Goal: Information Seeking & Learning: Check status

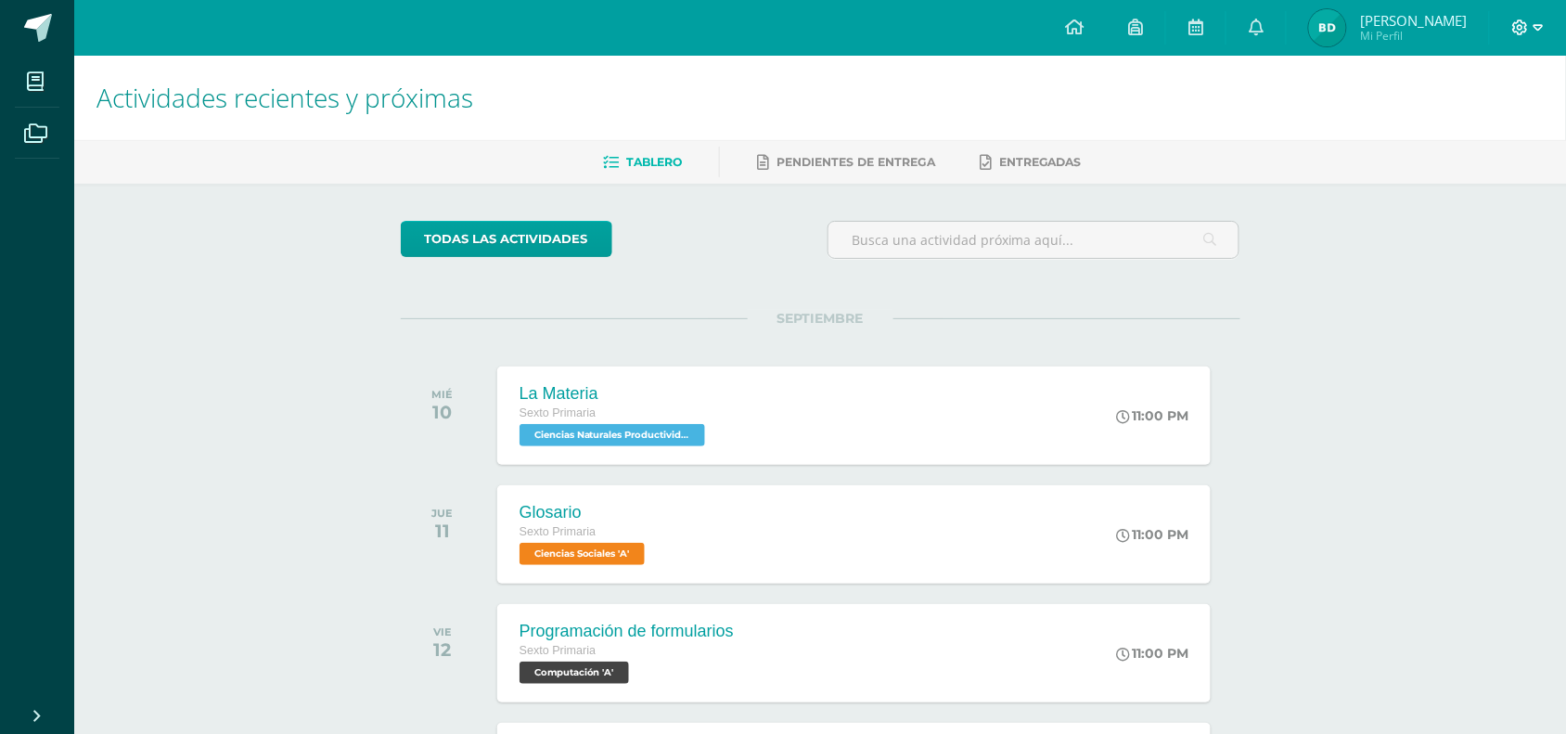
click at [1266, 25] on icon at bounding box center [1521, 27] width 16 height 16
click at [1266, 132] on span "Cerrar sesión" at bounding box center [1481, 127] width 84 height 18
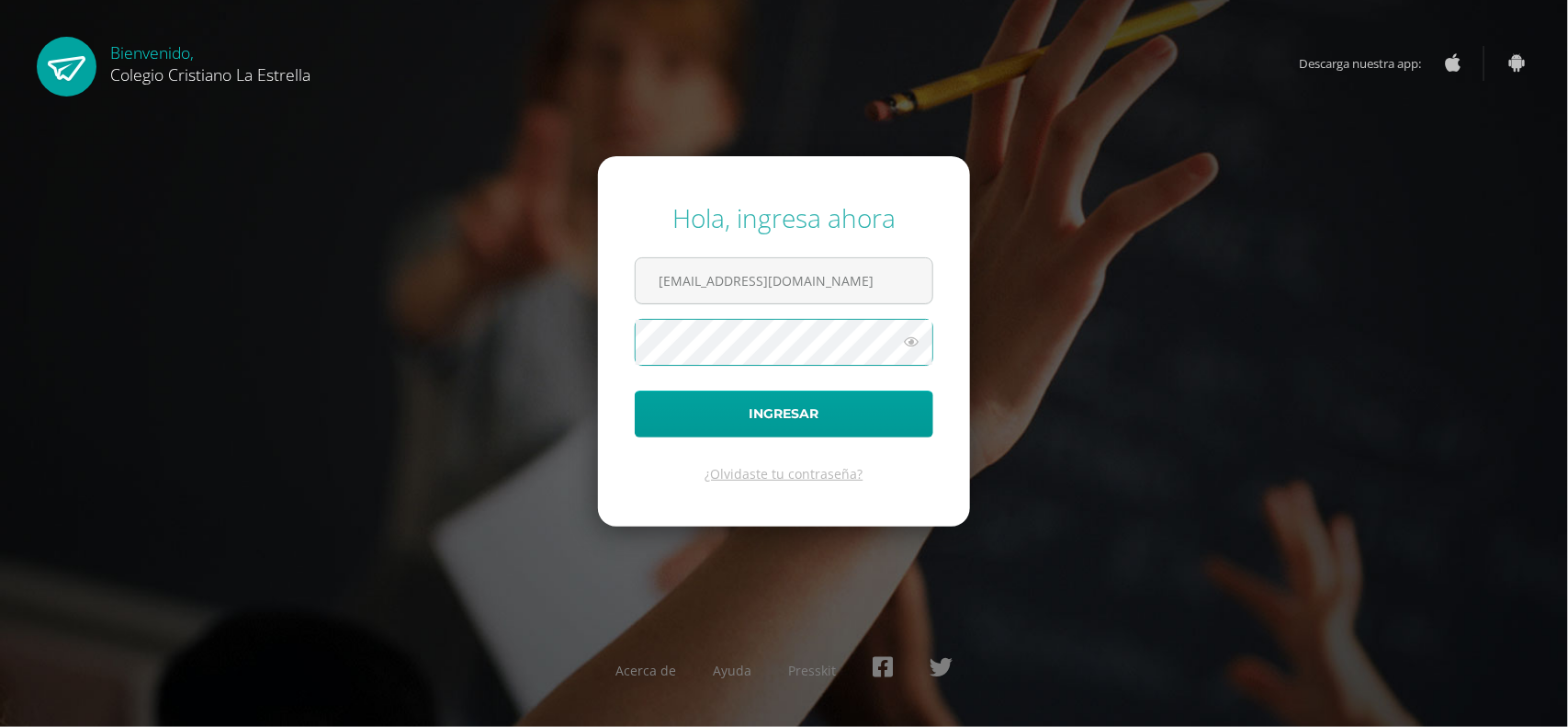
type input "[EMAIL_ADDRESS][DOMAIN_NAME]"
click at [635, 390] on button "Ingresar" at bounding box center [784, 413] width 299 height 47
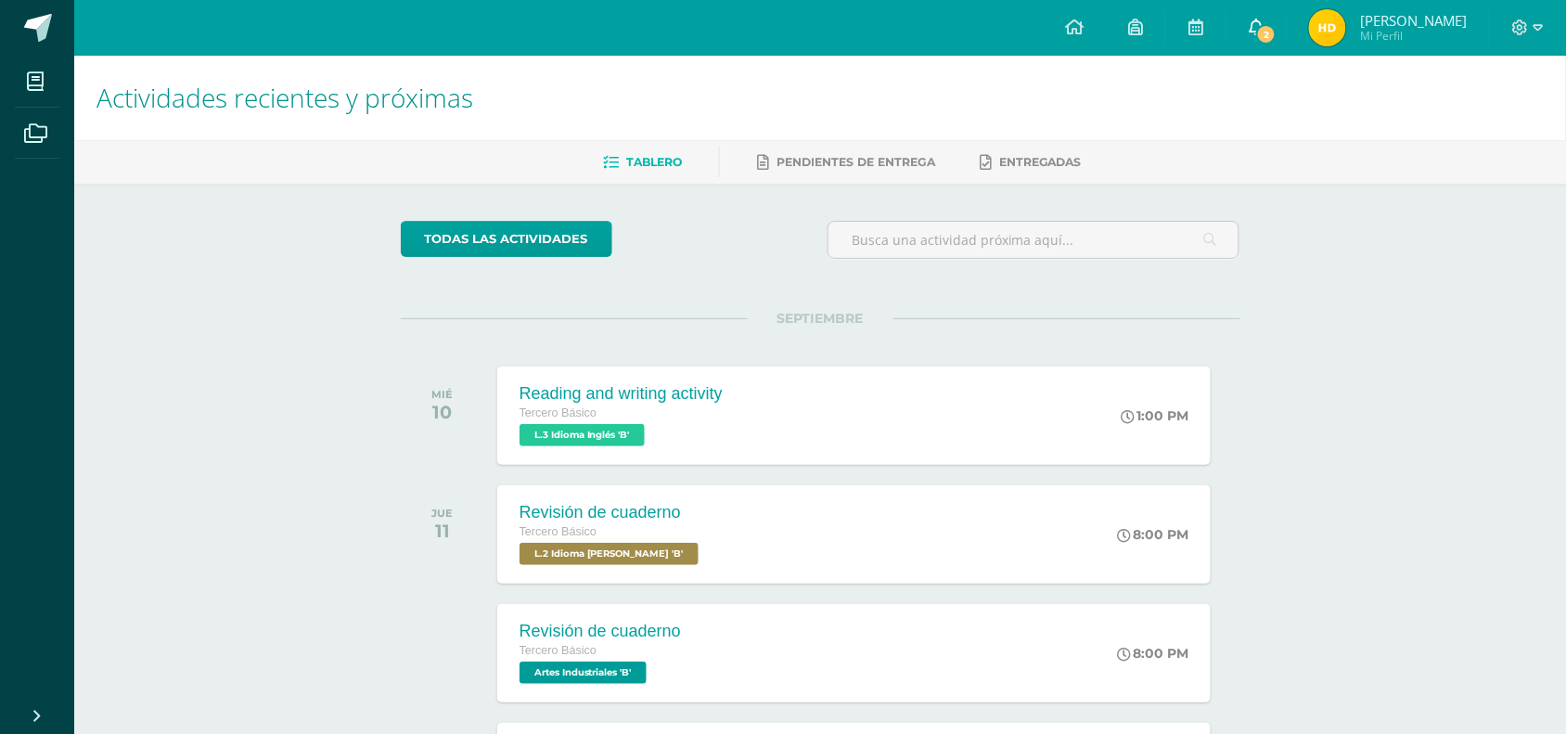
click at [1264, 25] on icon at bounding box center [1256, 27] width 15 height 17
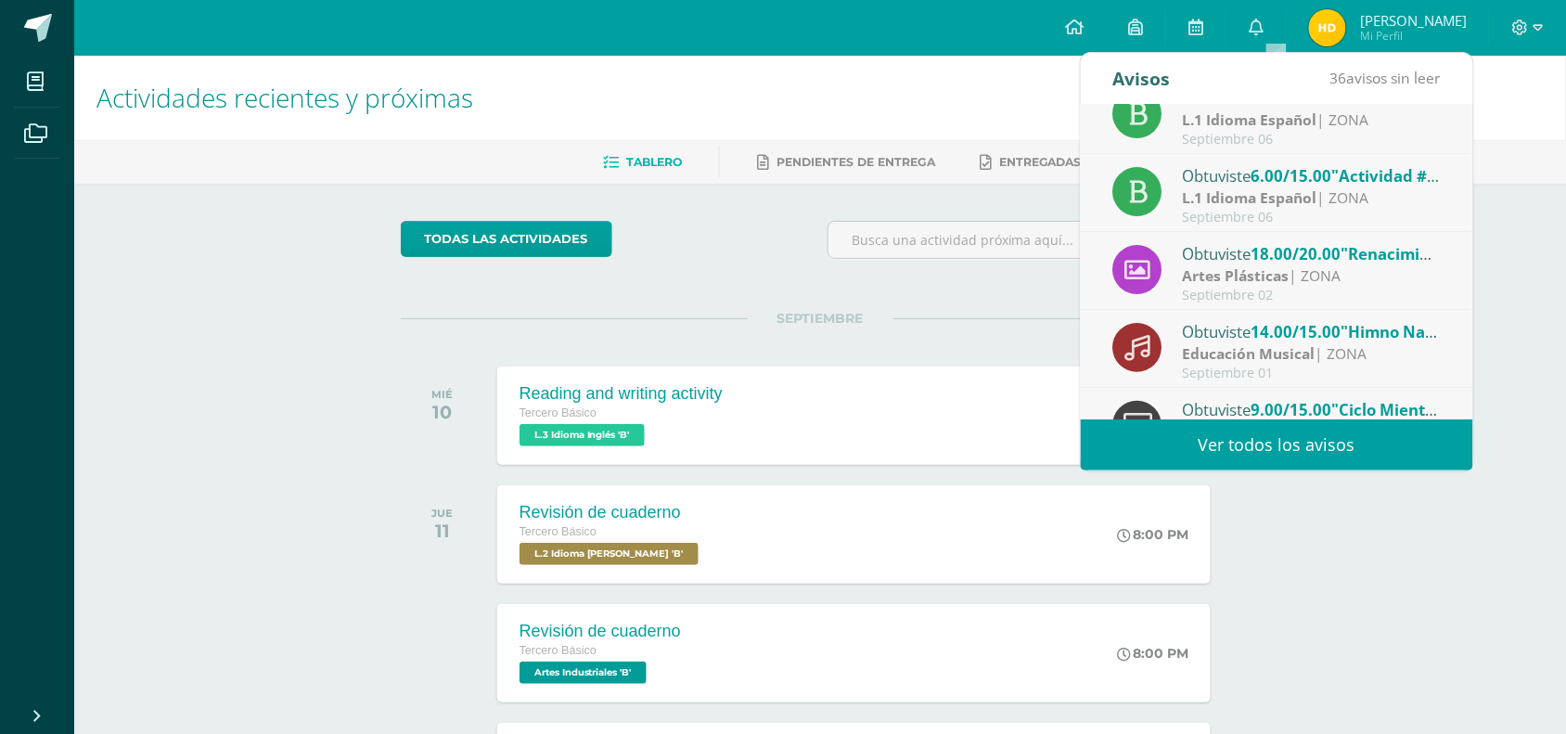
scroll to position [30, 0]
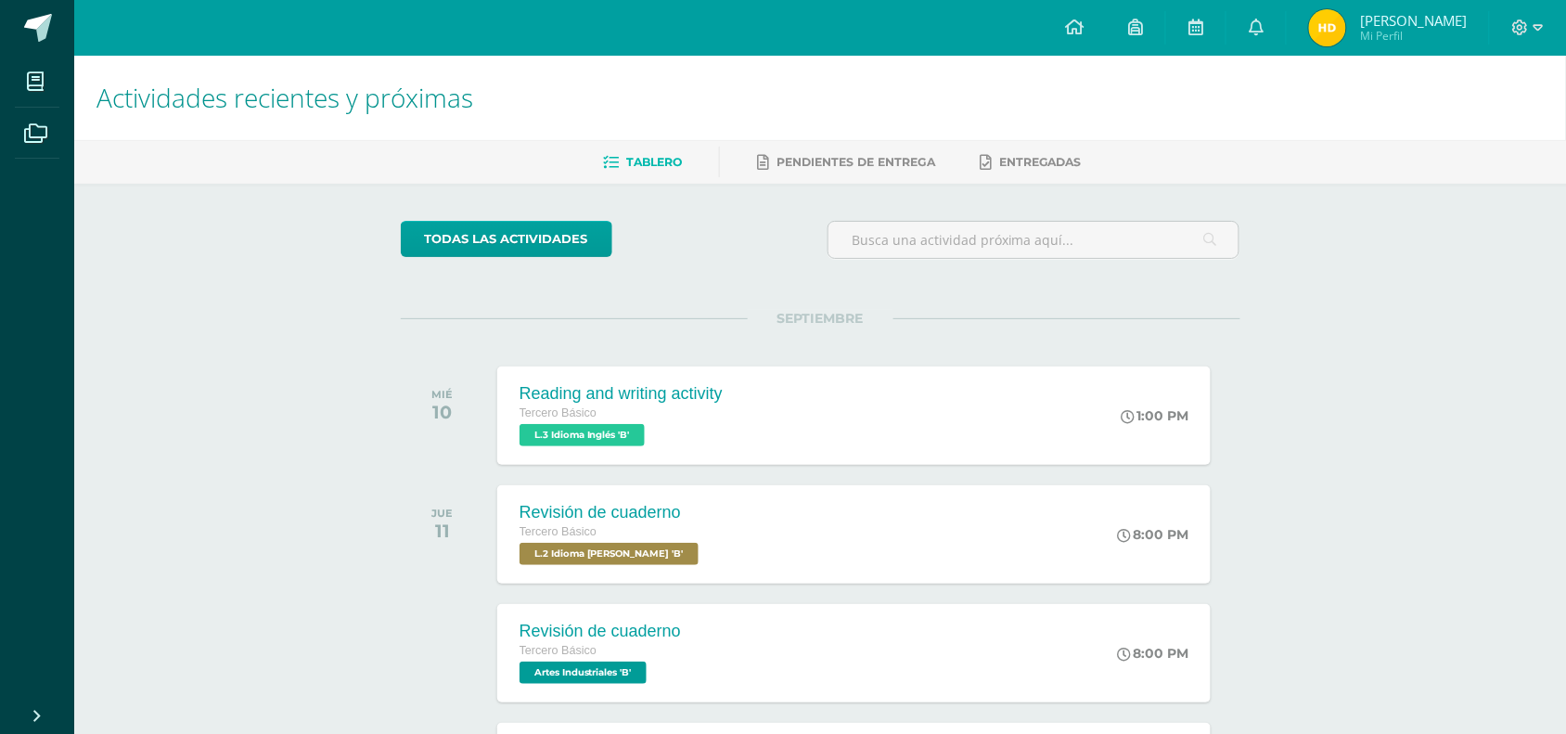
click at [1407, 17] on span "[PERSON_NAME]" at bounding box center [1413, 20] width 107 height 19
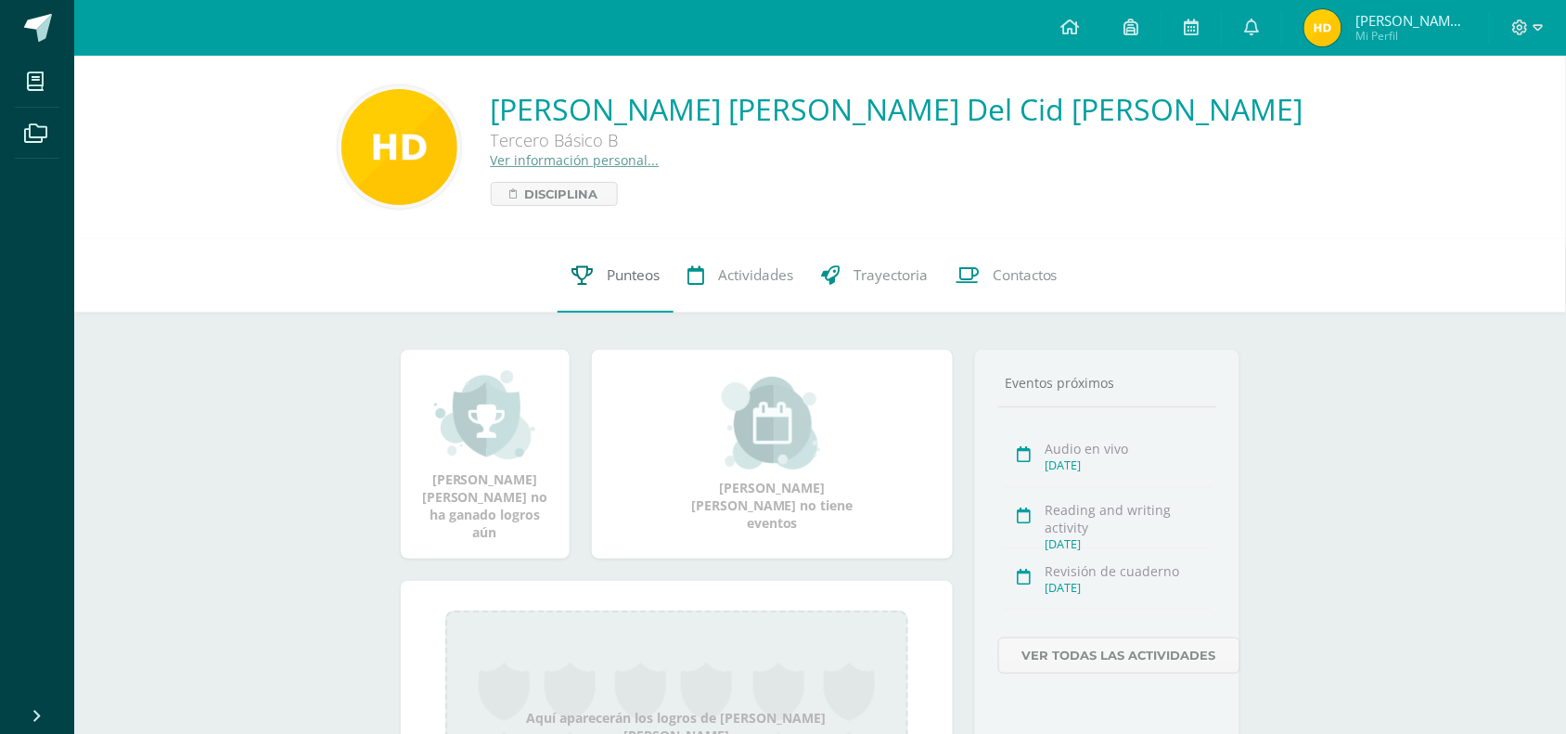
click at [610, 275] on span "Punteos" at bounding box center [633, 274] width 53 height 19
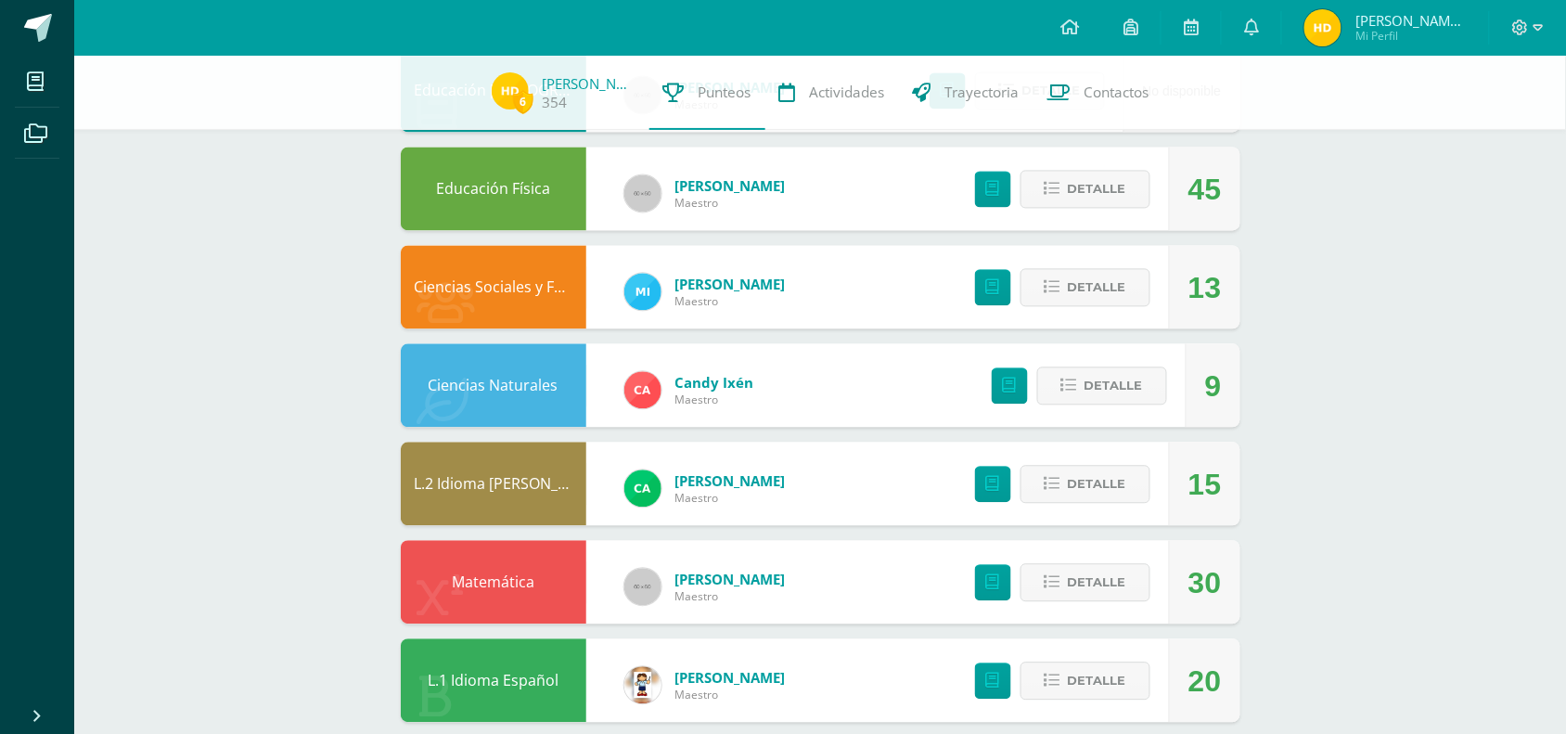
scroll to position [1055, 0]
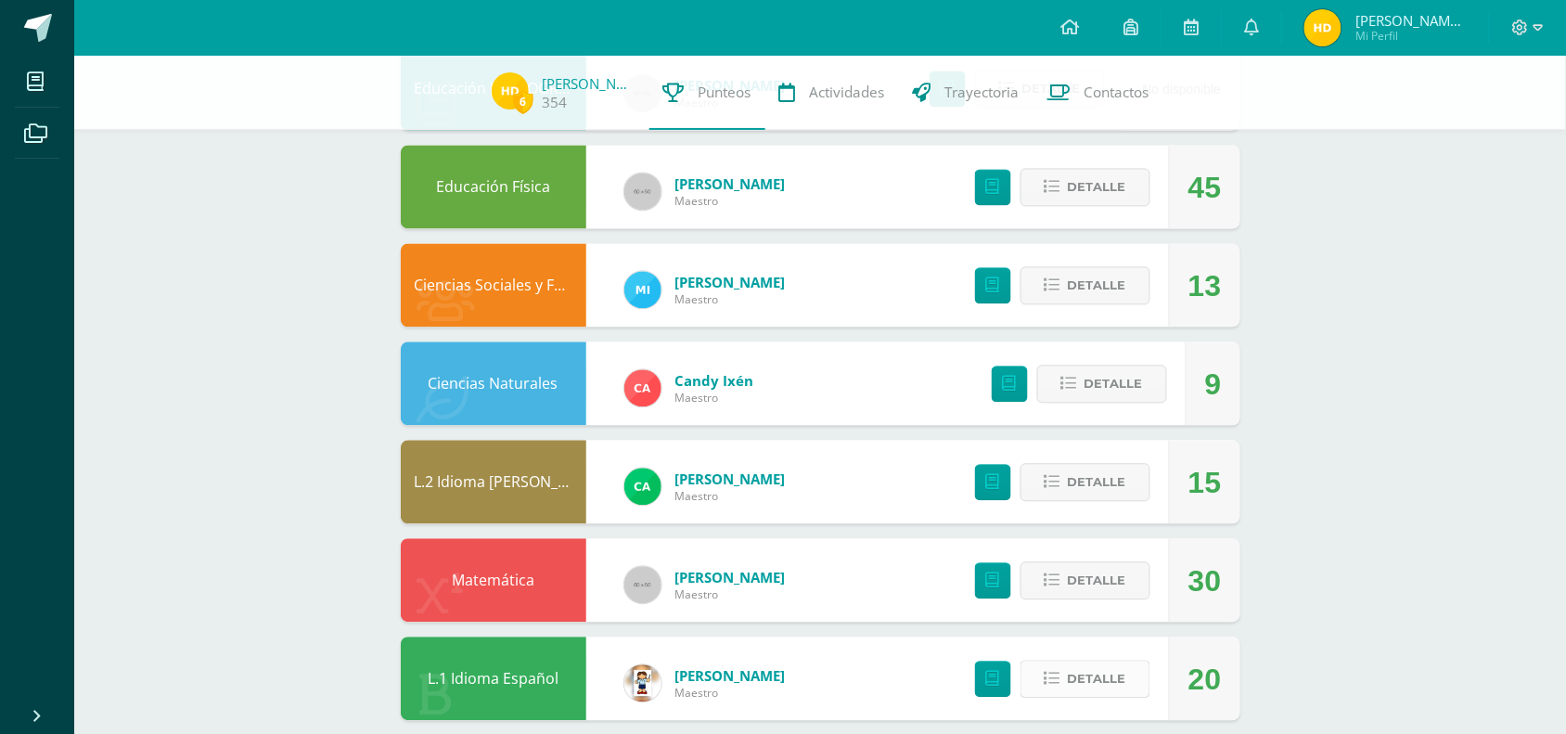
click at [1059, 671] on icon at bounding box center [1053, 679] width 16 height 16
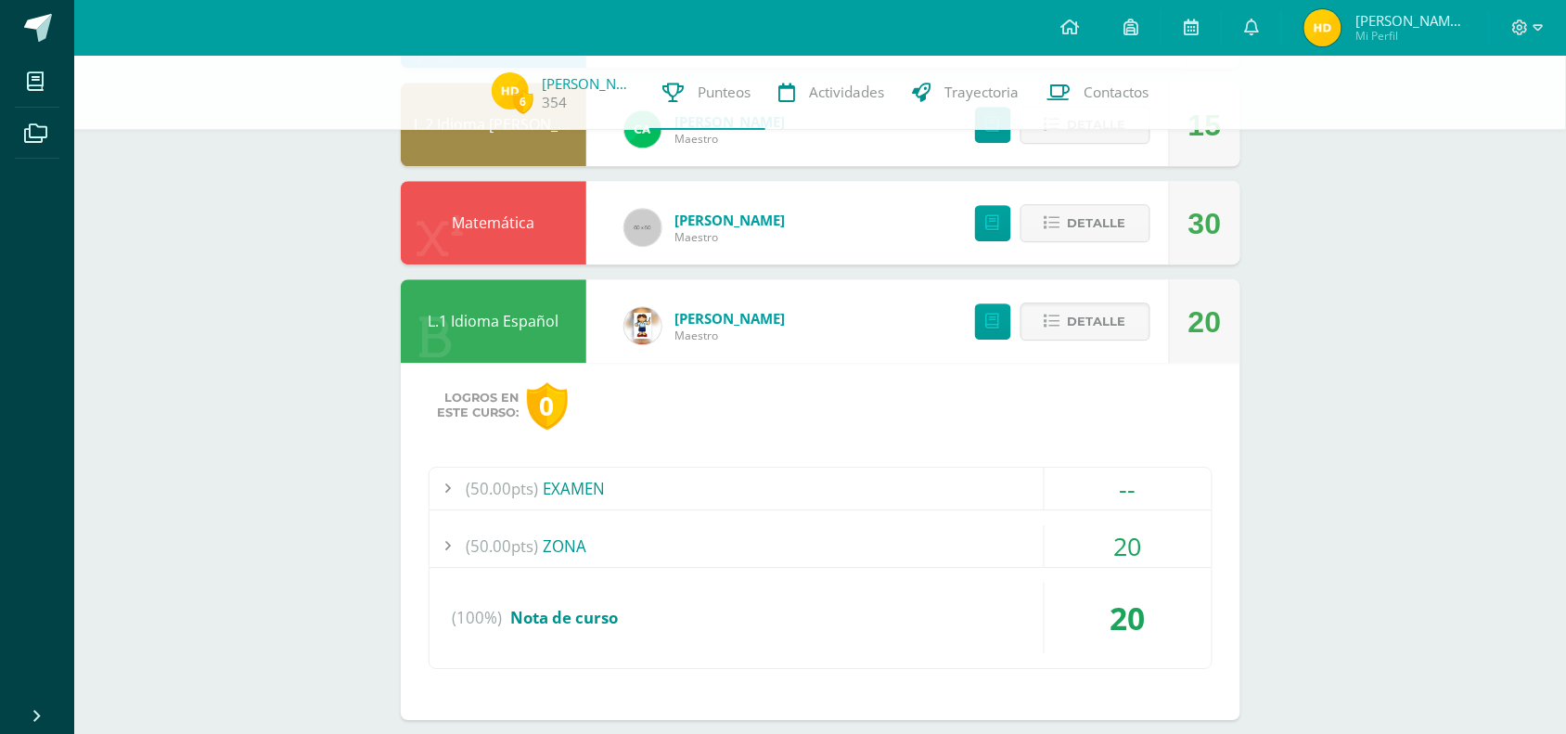
click at [572, 540] on div "(50.00pts) ZONA" at bounding box center [821, 546] width 782 height 42
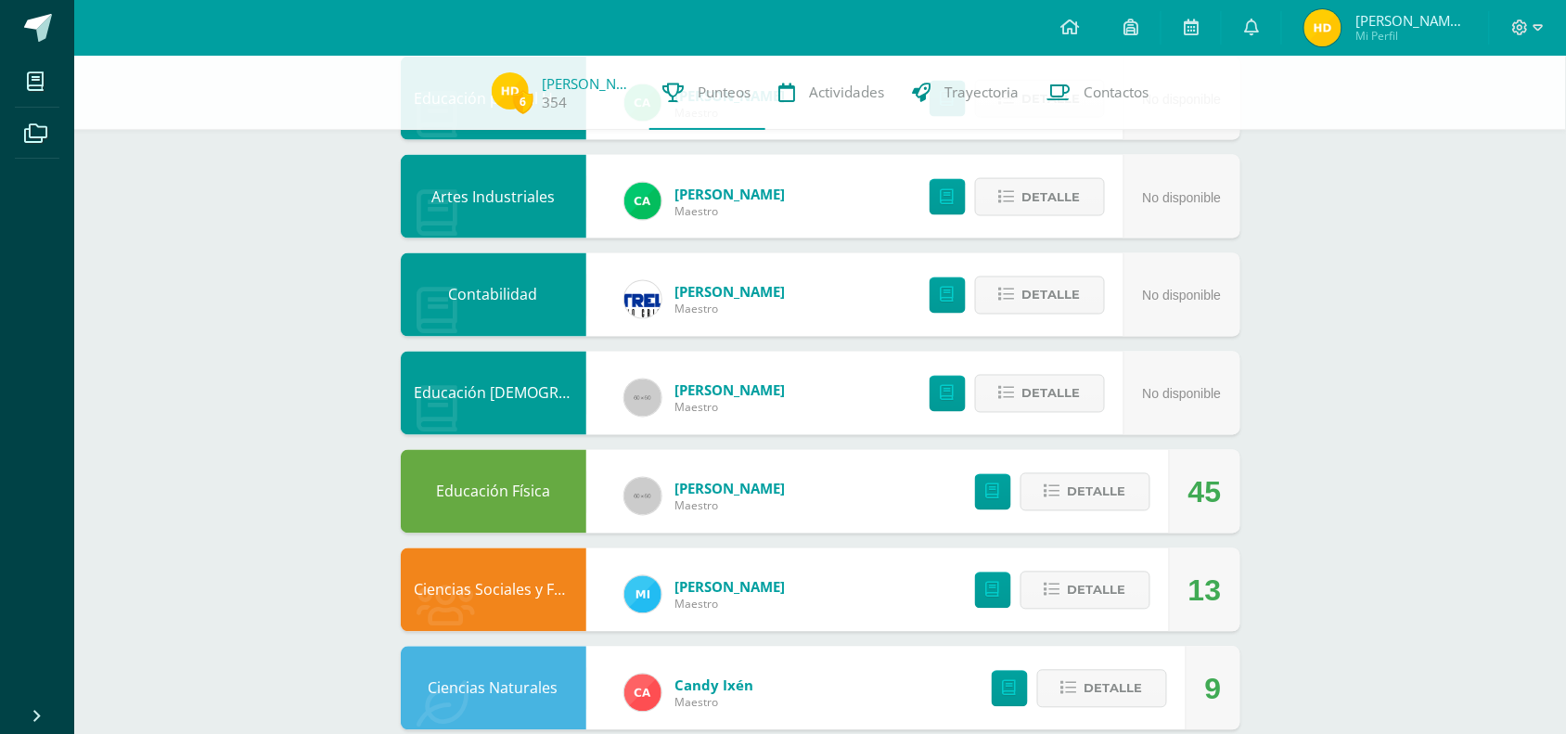
scroll to position [0, 0]
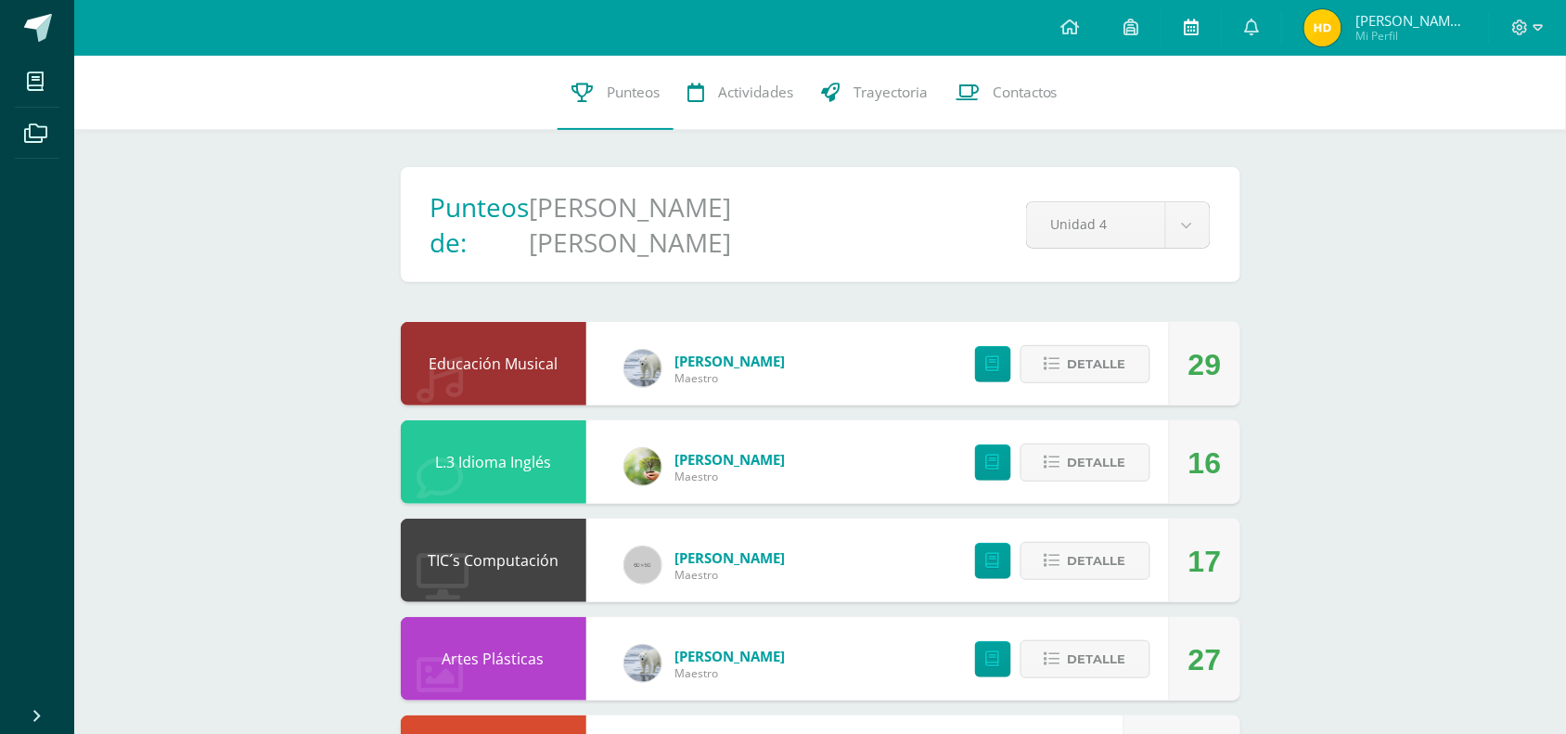
click at [1206, 30] on link at bounding box center [1191, 28] width 59 height 56
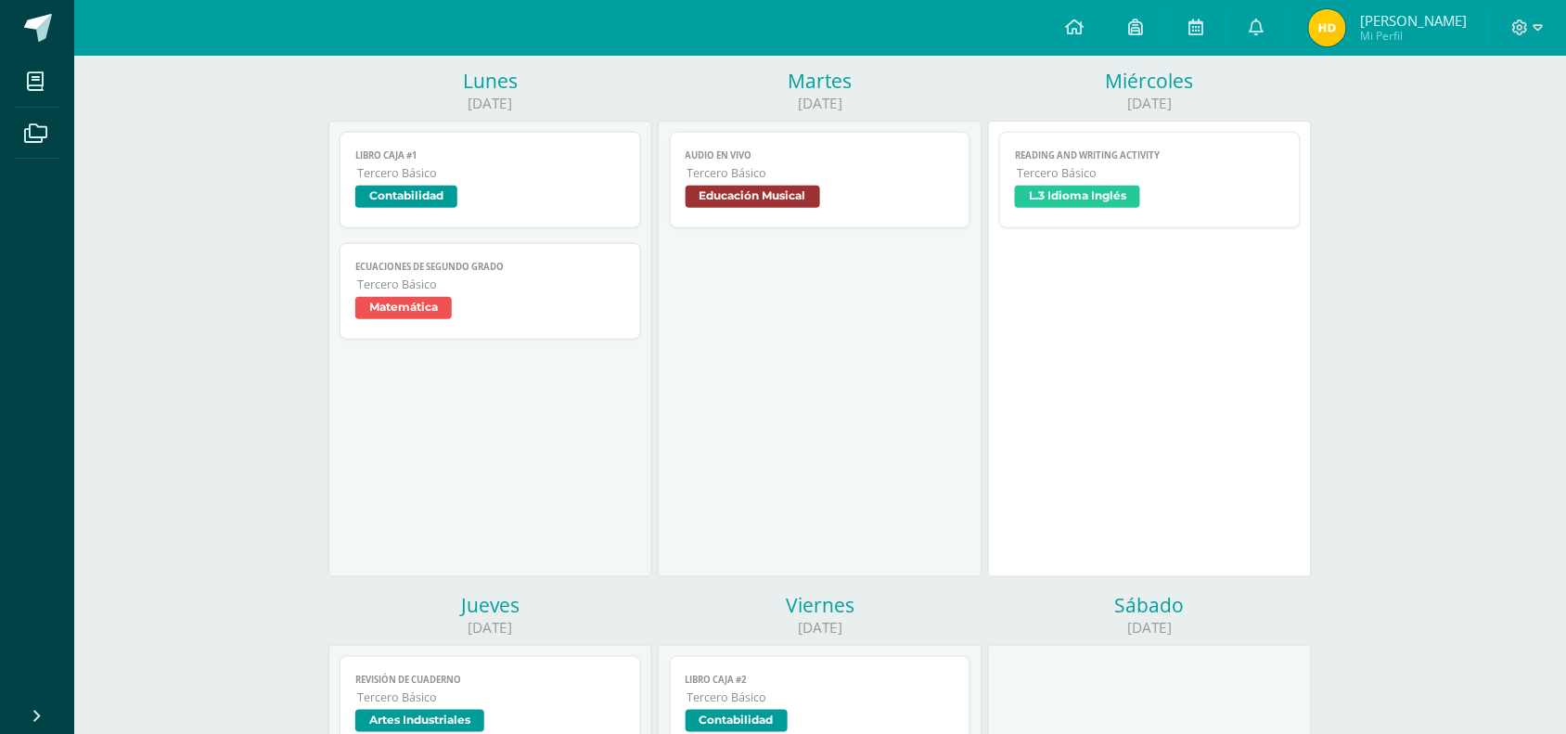
scroll to position [241, 0]
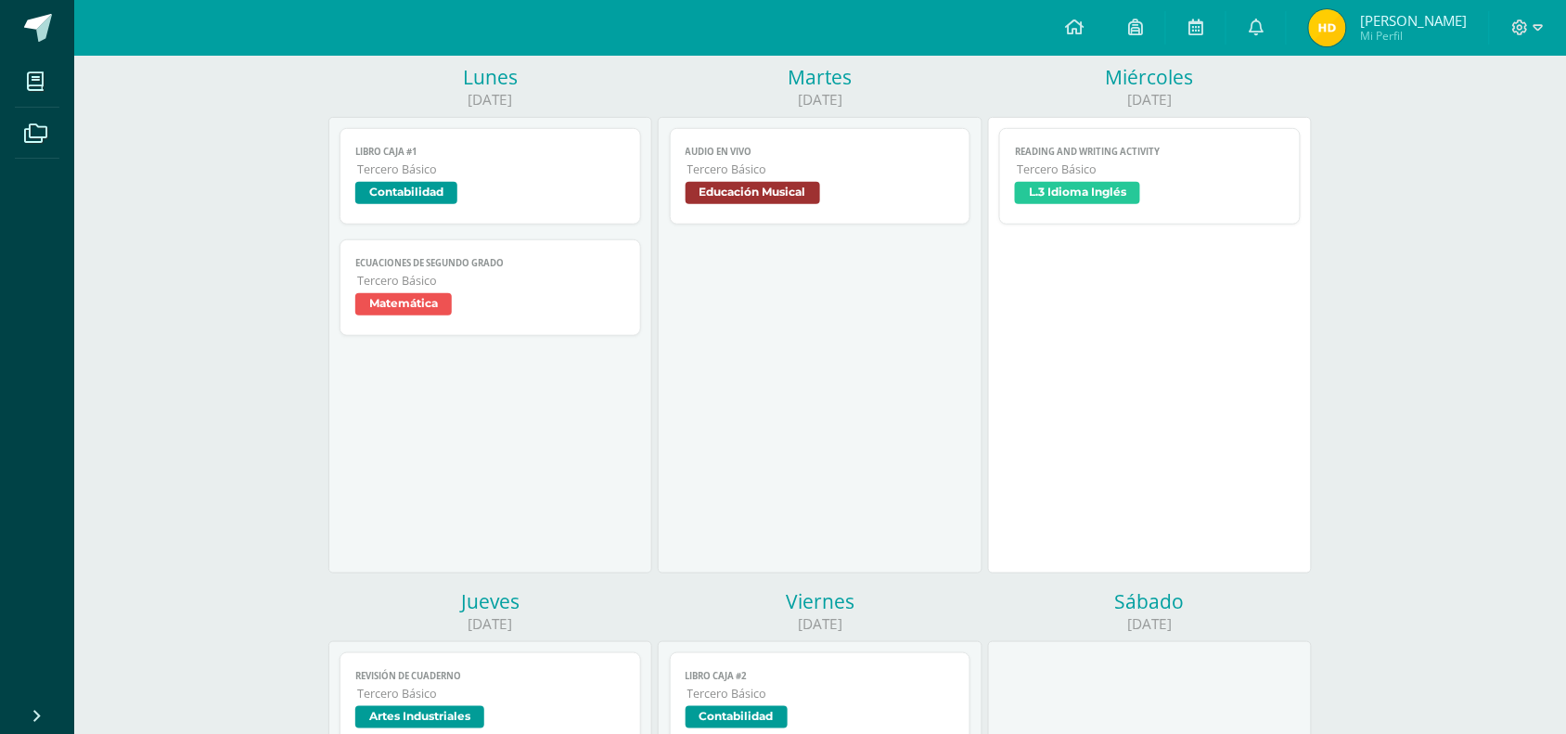
click at [1132, 196] on span "L.3 Idioma Inglés" at bounding box center [1077, 193] width 125 height 22
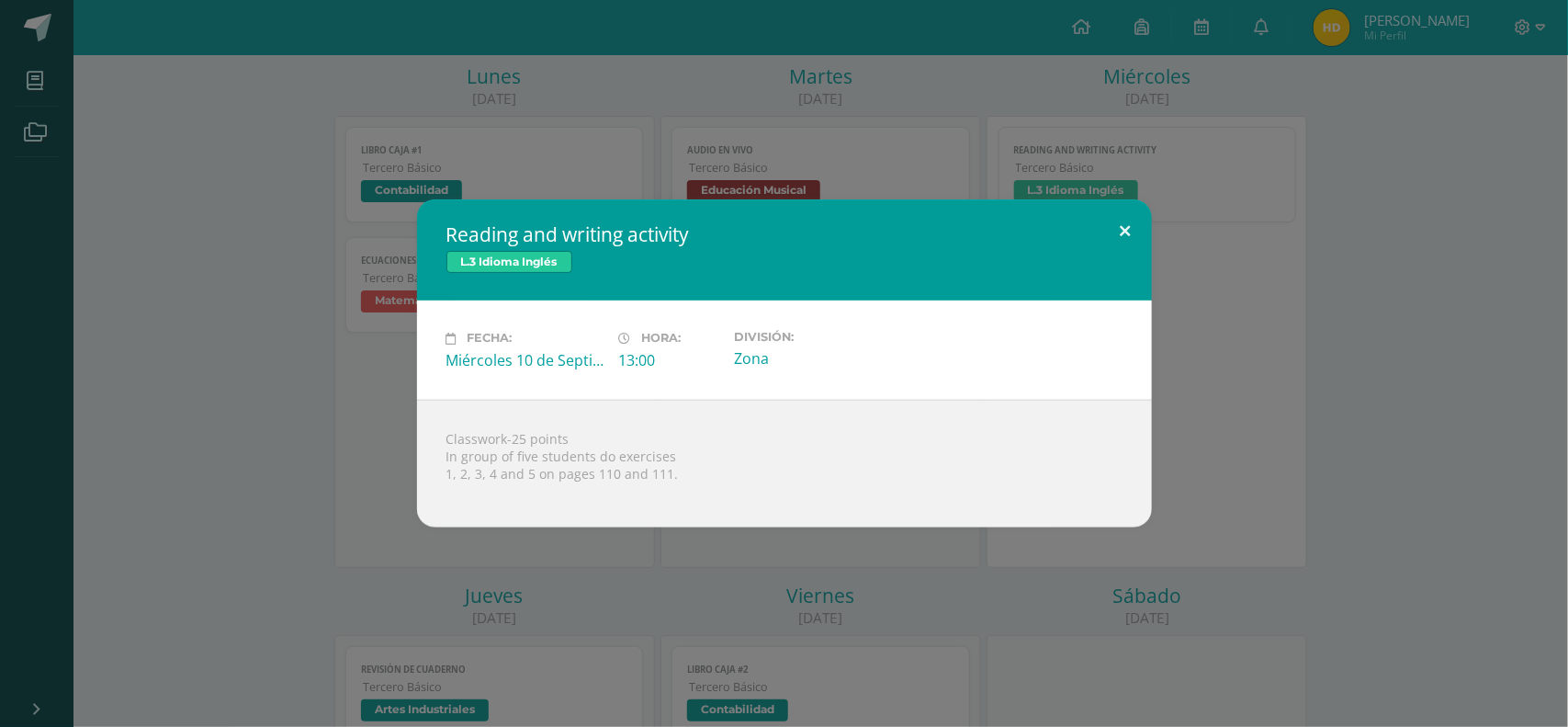
click at [1118, 218] on button at bounding box center [1126, 230] width 52 height 62
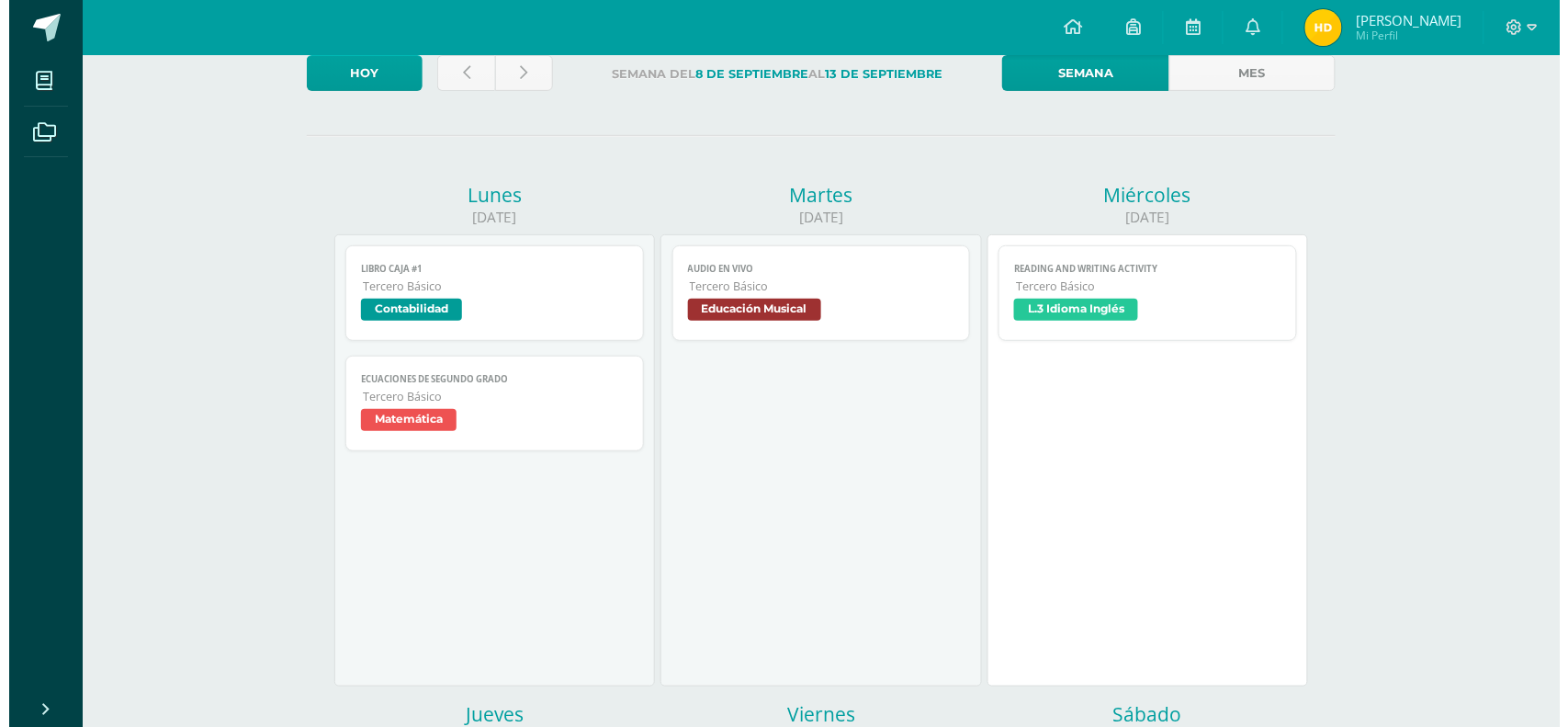
scroll to position [141, 0]
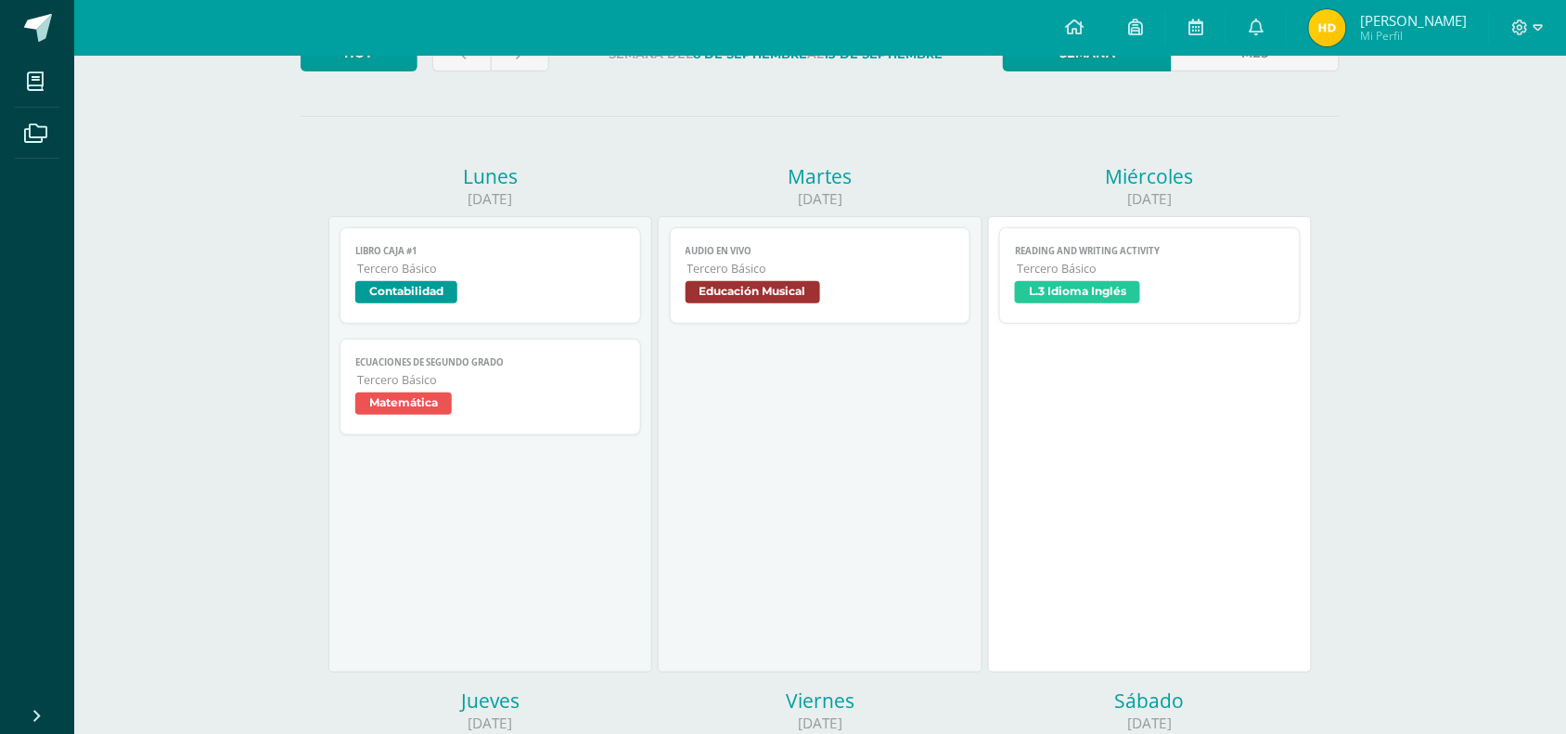
click at [837, 267] on span "Tercero Básico" at bounding box center [821, 269] width 268 height 16
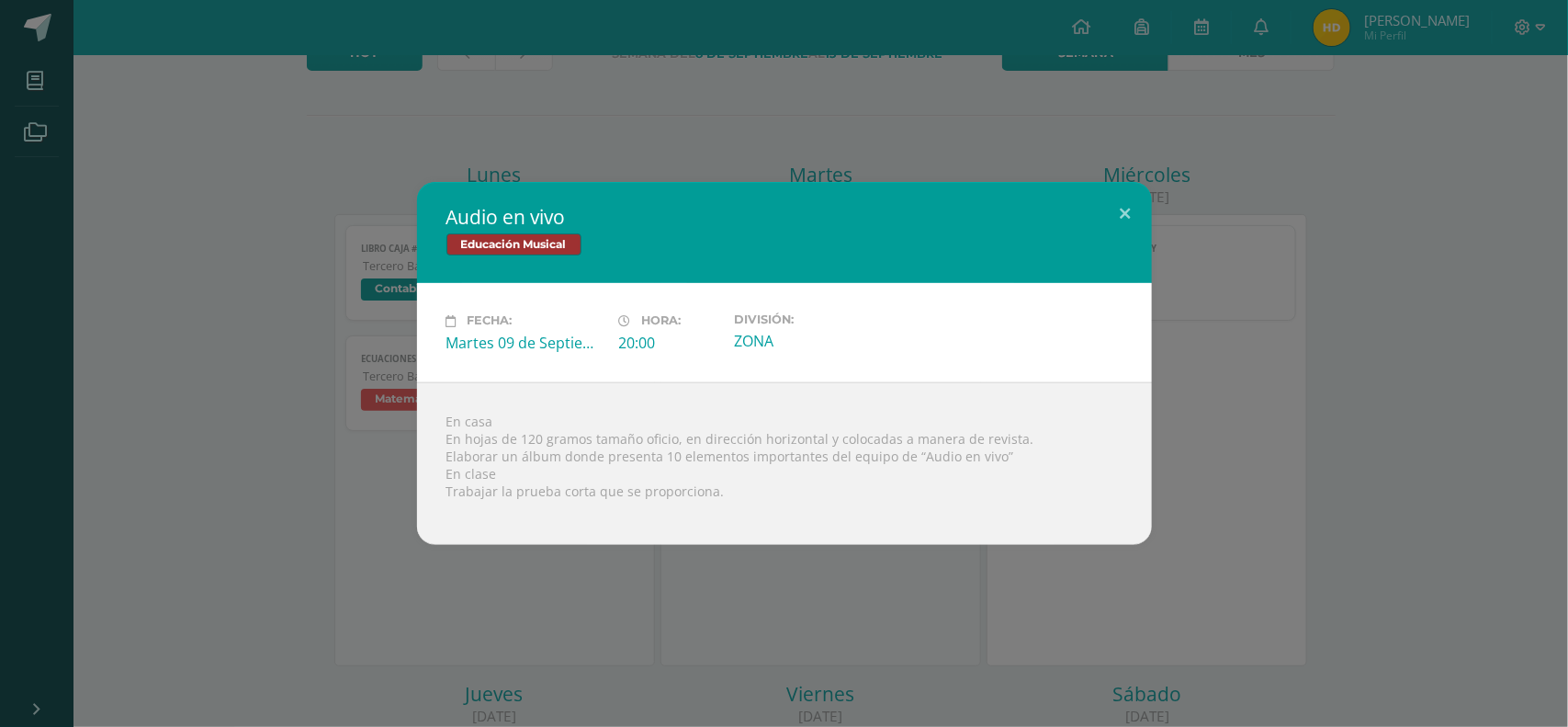
click at [259, 584] on div "Audio en vivo Educación Musical Fecha: Martes 09 de Septiembre Hora: 20:00 Divi…" at bounding box center [784, 364] width 1568 height 727
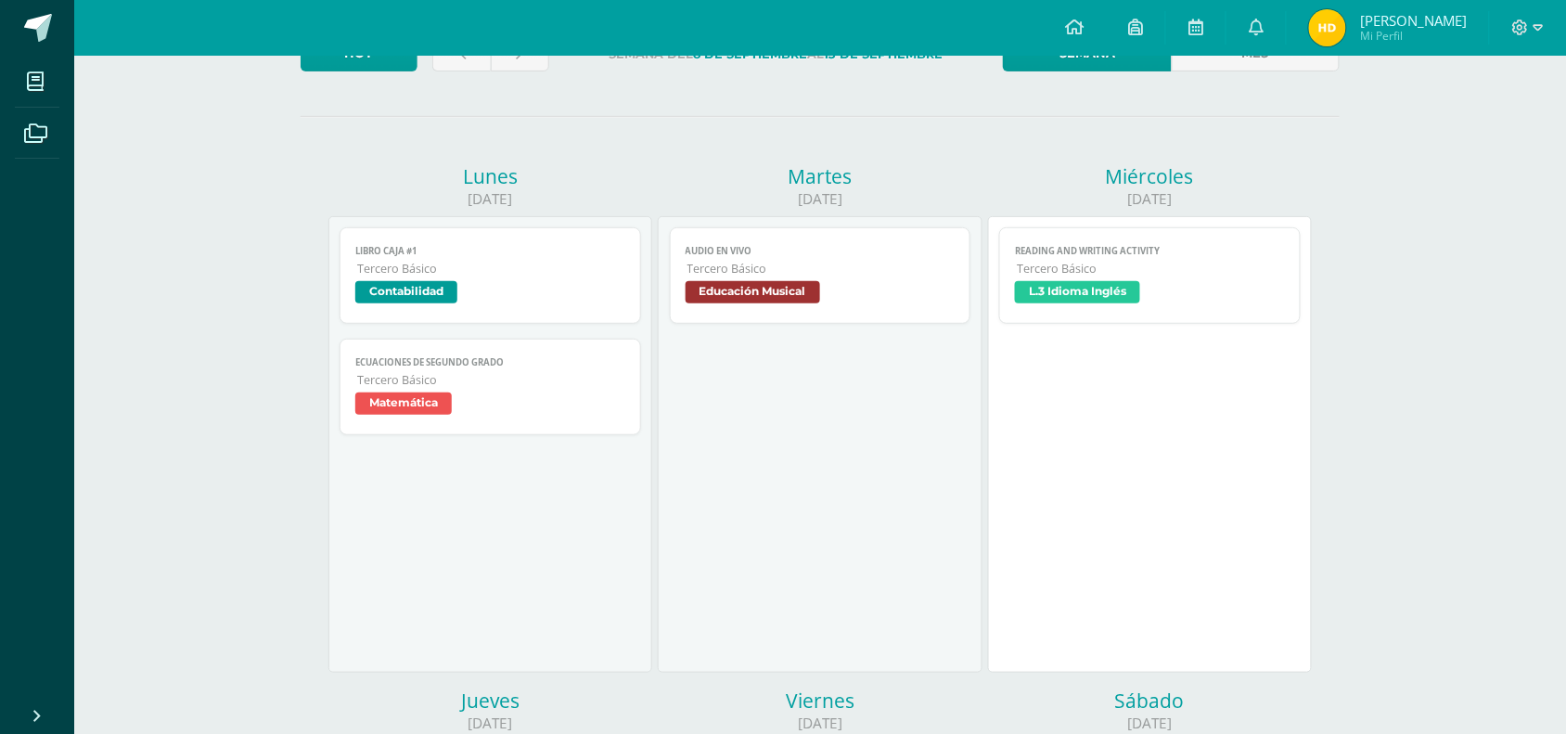
click at [513, 385] on span "Tercero Básico" at bounding box center [491, 380] width 268 height 16
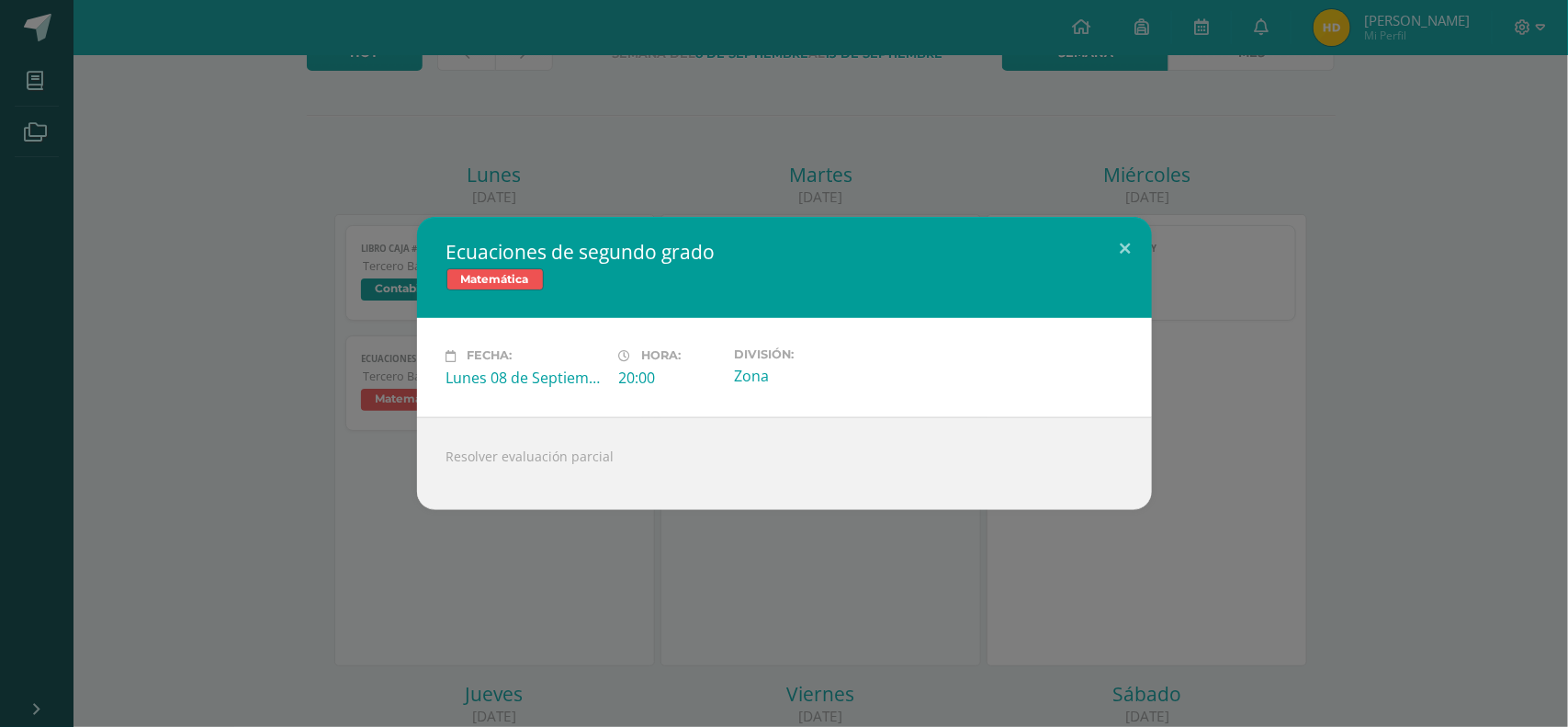
click at [248, 396] on div "Ecuaciones de segundo grado Matemática Fecha: Lunes 08 de Septiembre Hora: 20:0…" at bounding box center [783, 363] width 1553 height 292
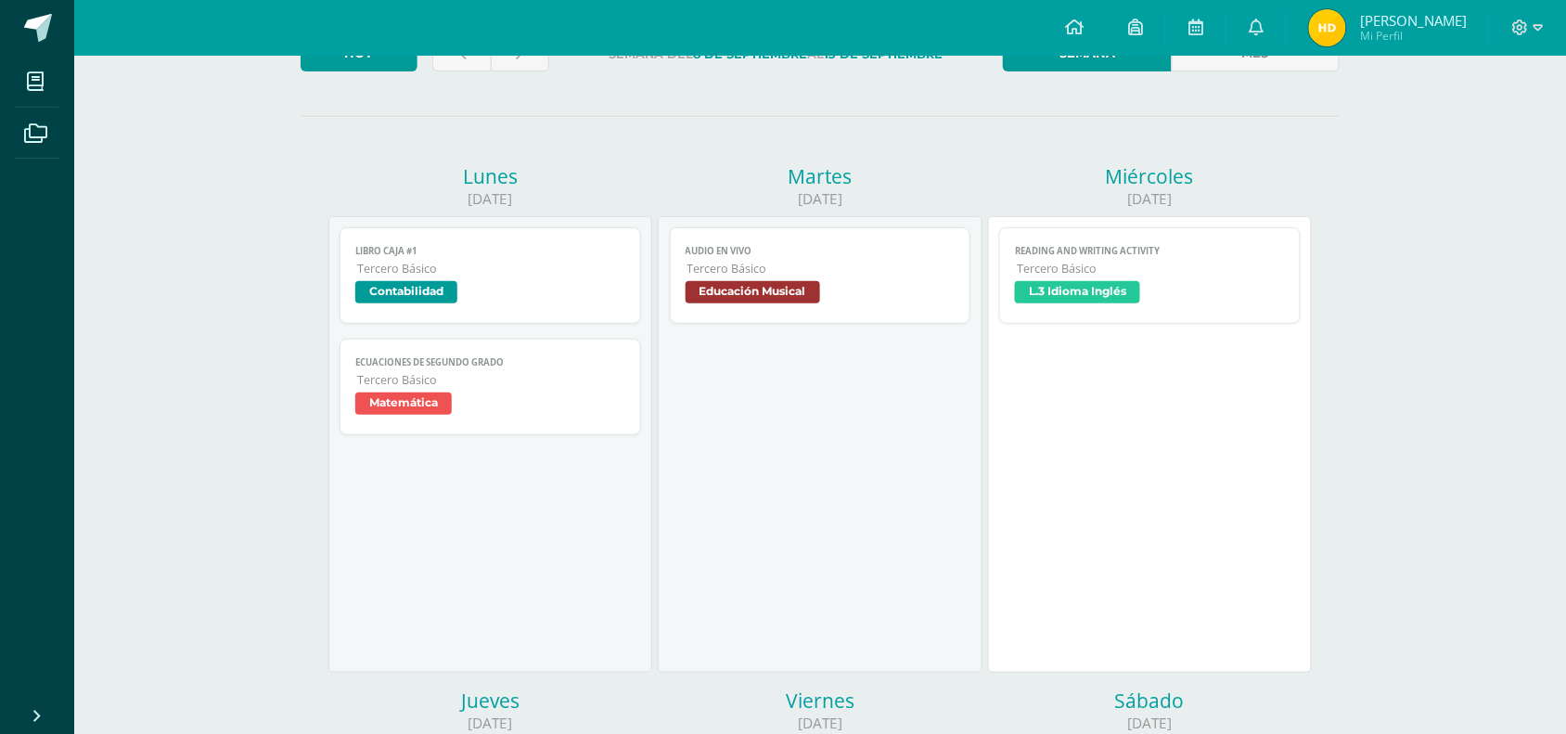
click at [1407, 21] on span "[PERSON_NAME] [PERSON_NAME]" at bounding box center [1413, 20] width 107 height 19
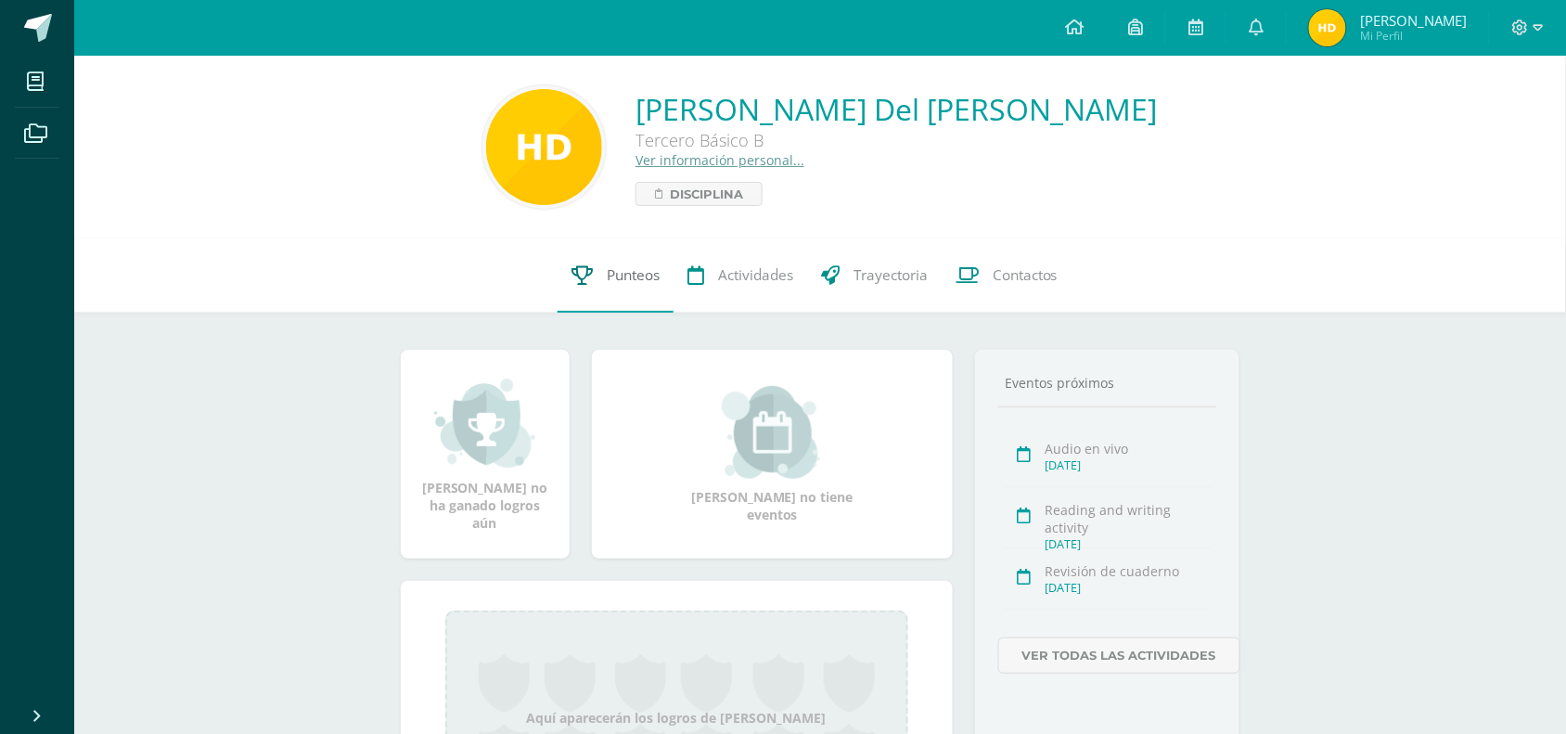
click at [652, 276] on span "Punteos" at bounding box center [633, 274] width 53 height 19
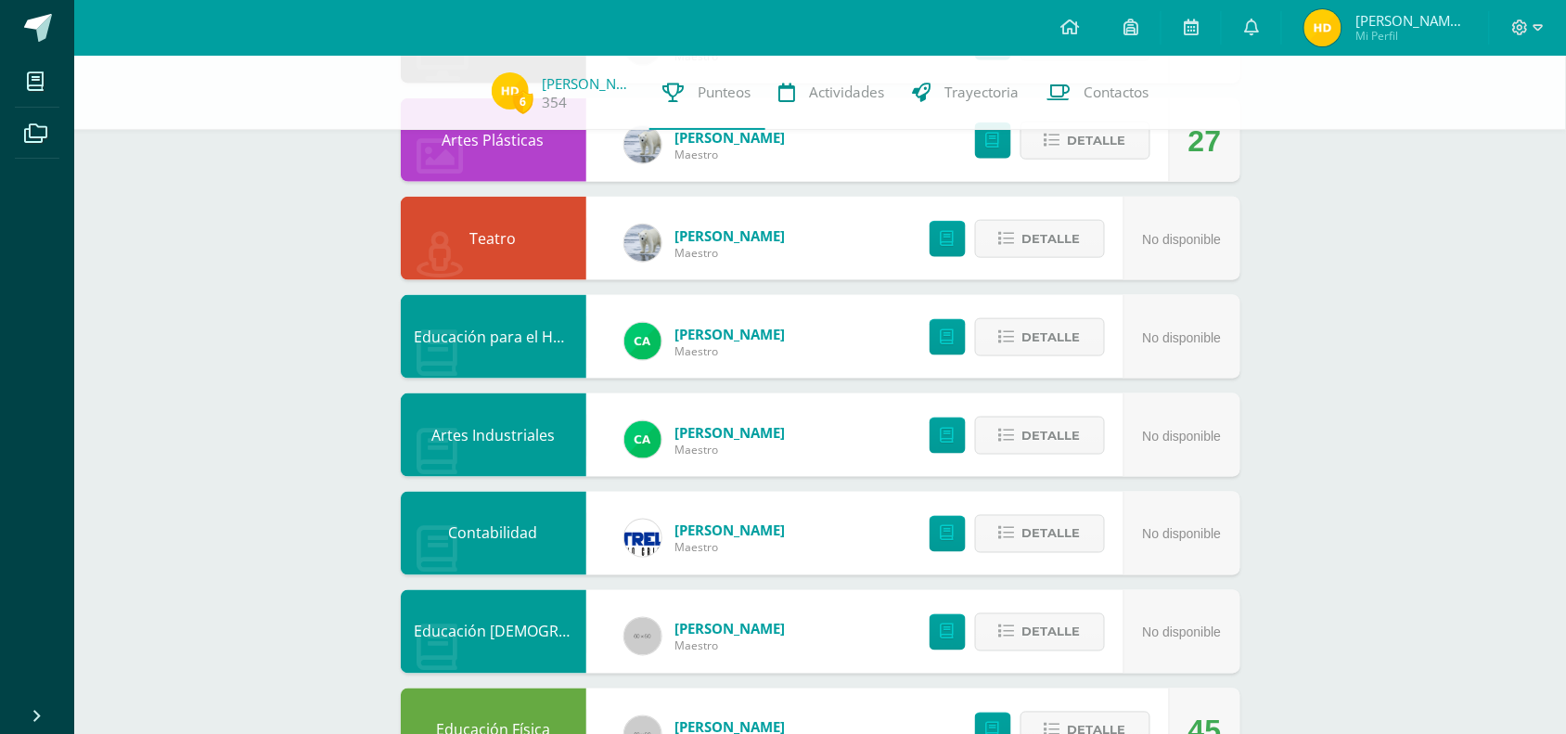
scroll to position [536, 0]
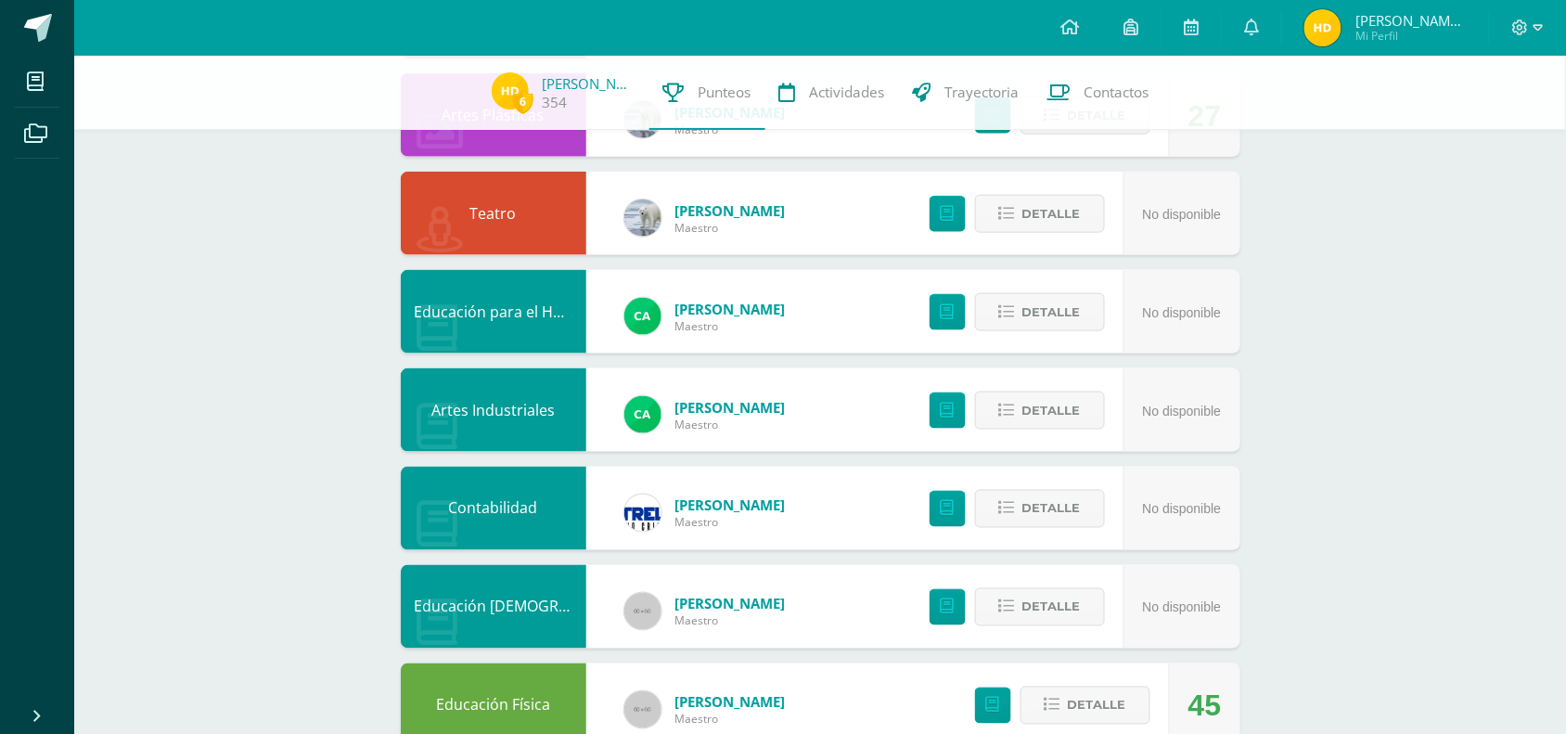
click at [761, 398] on span "[PERSON_NAME]" at bounding box center [730, 407] width 110 height 19
click at [1037, 393] on span "Detalle" at bounding box center [1051, 410] width 58 height 34
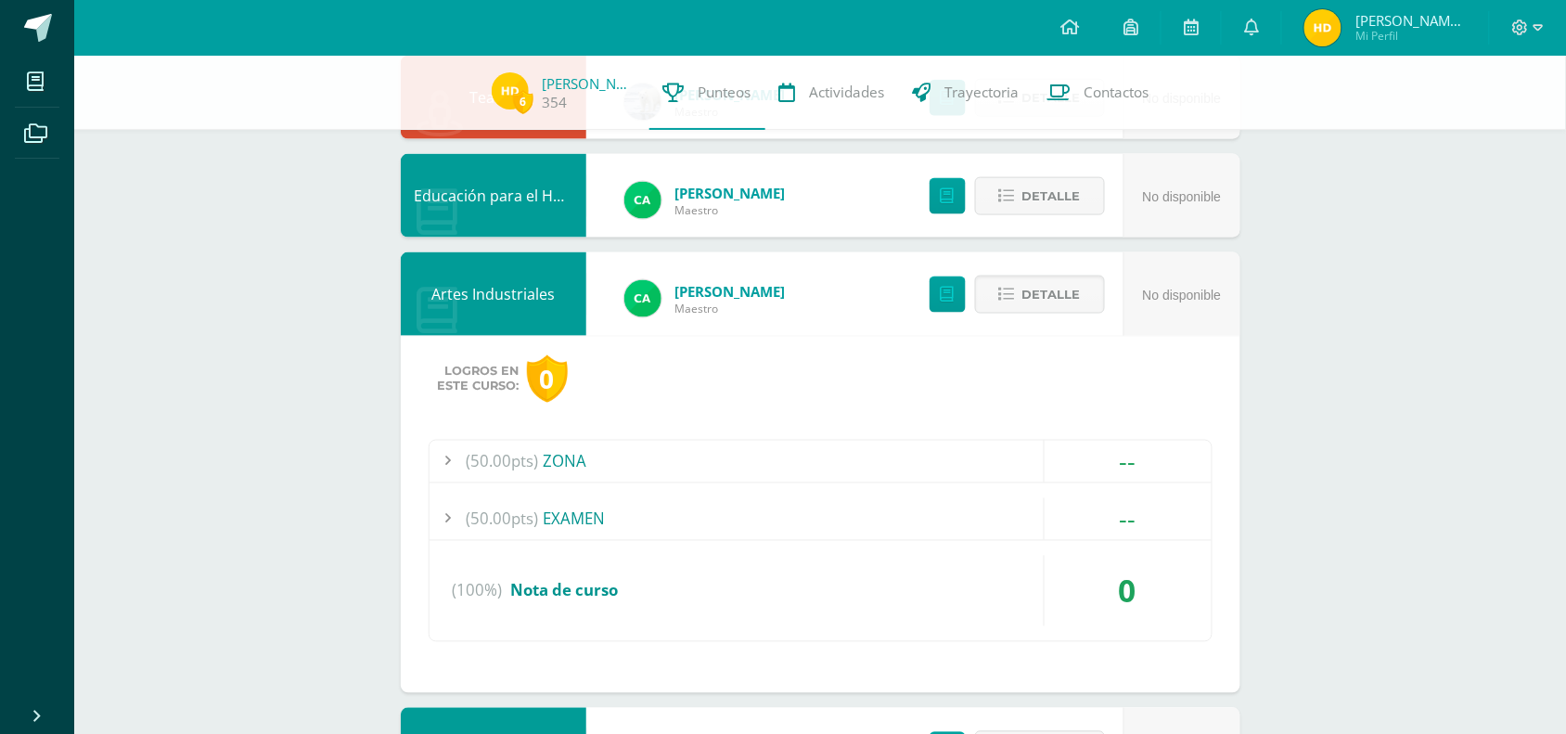
scroll to position [661, 0]
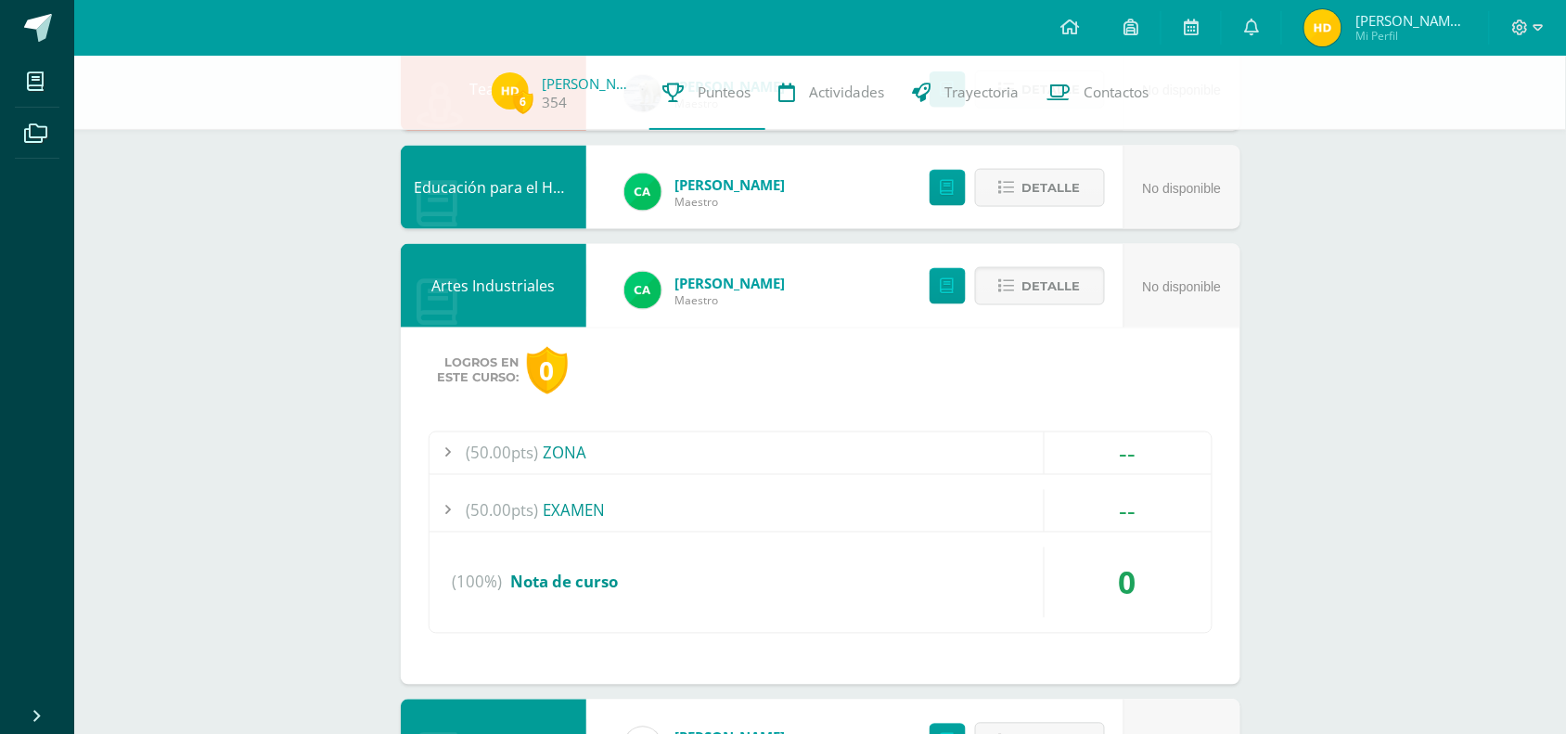
click at [576, 442] on div "(50.00pts) ZONA" at bounding box center [821, 453] width 782 height 42
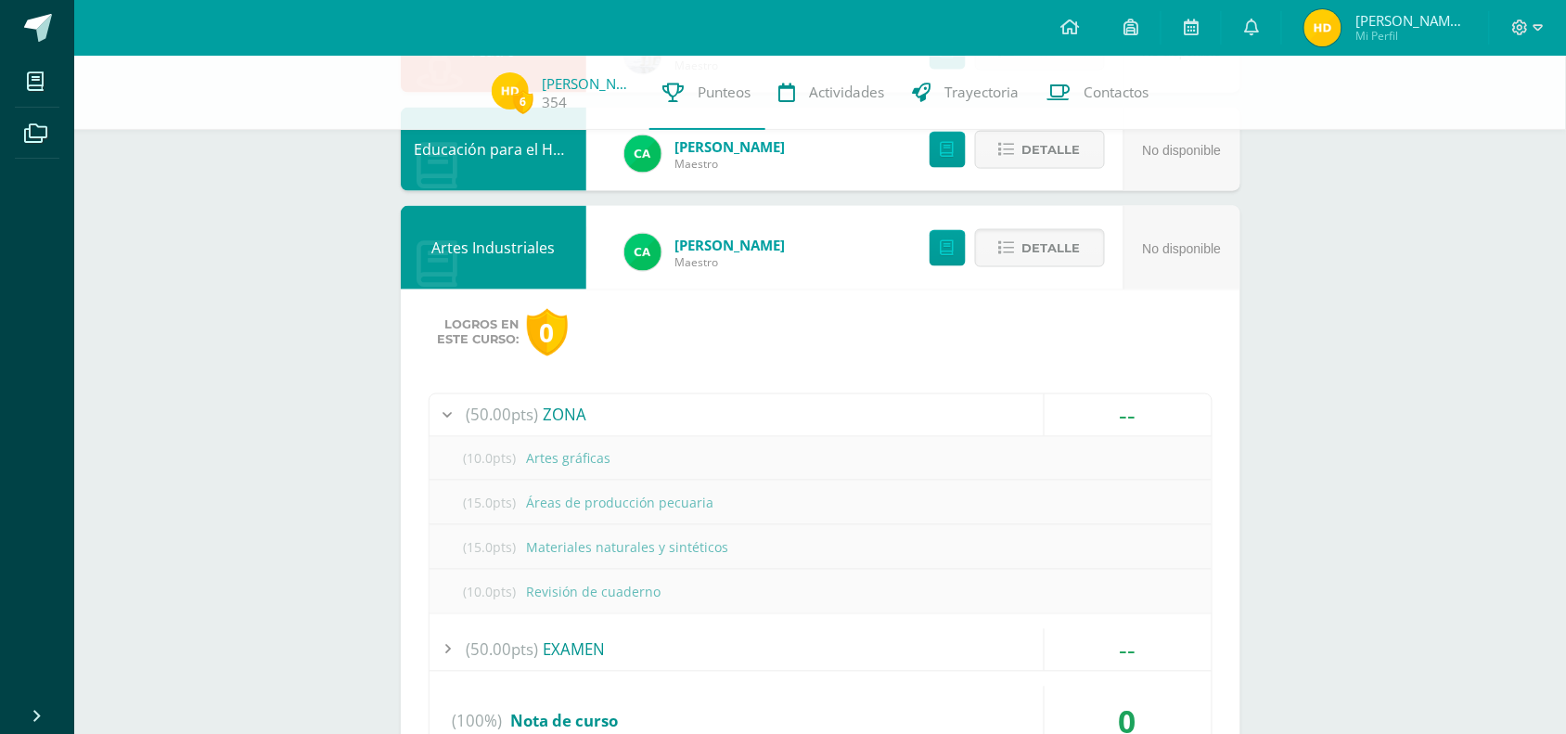
scroll to position [700, 0]
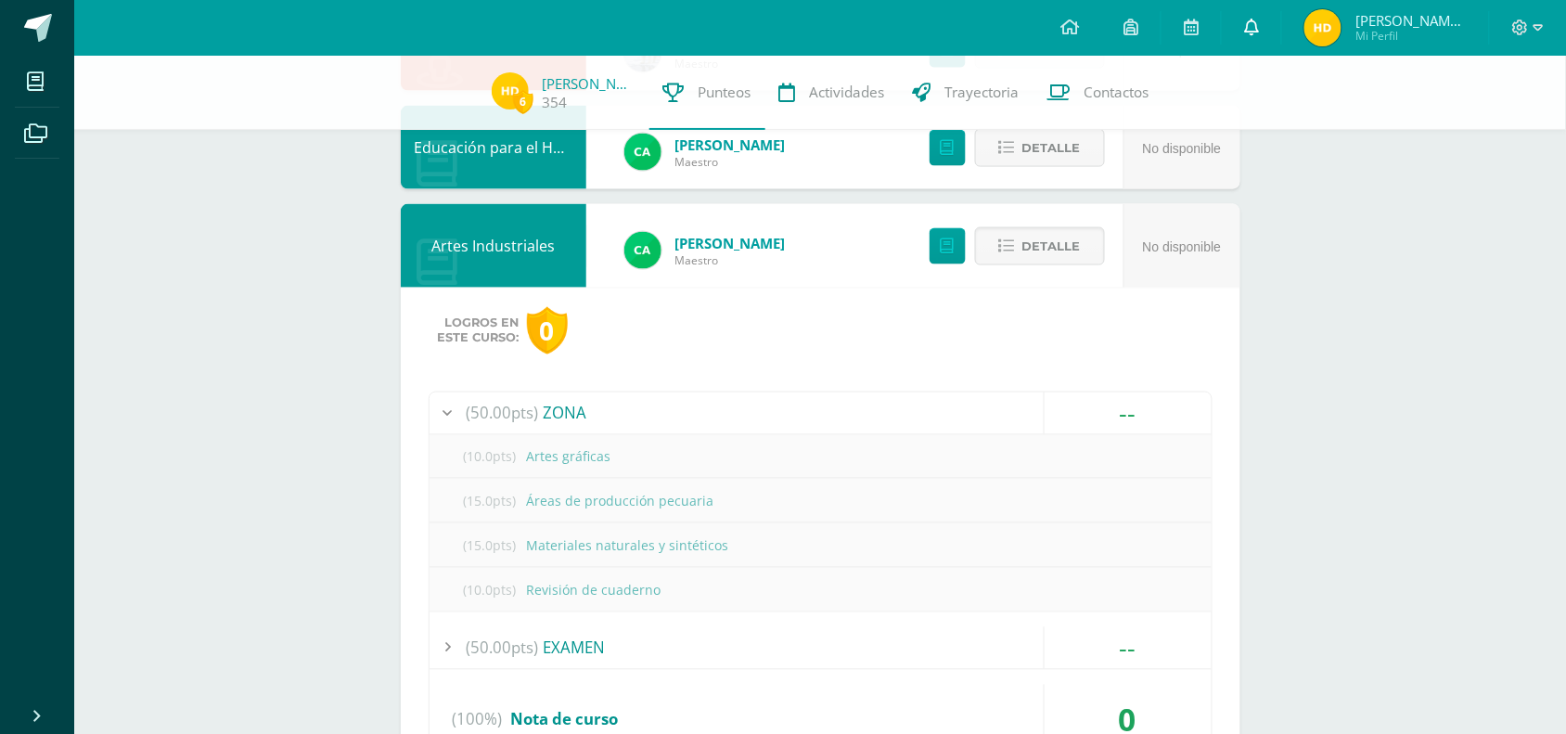
click at [1259, 29] on icon at bounding box center [1251, 27] width 15 height 17
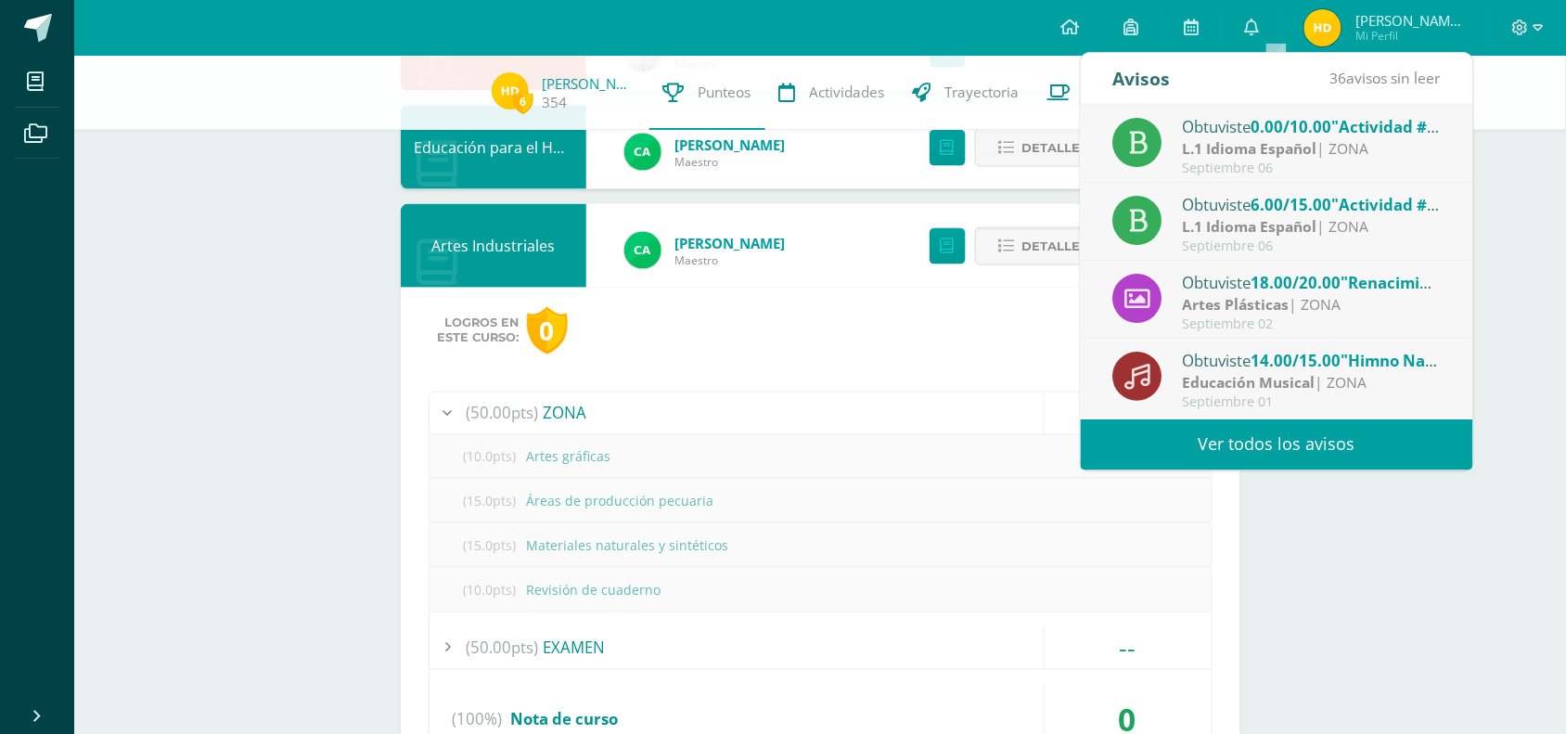
click at [1193, 452] on link "Ver todos los avisos" at bounding box center [1277, 444] width 392 height 51
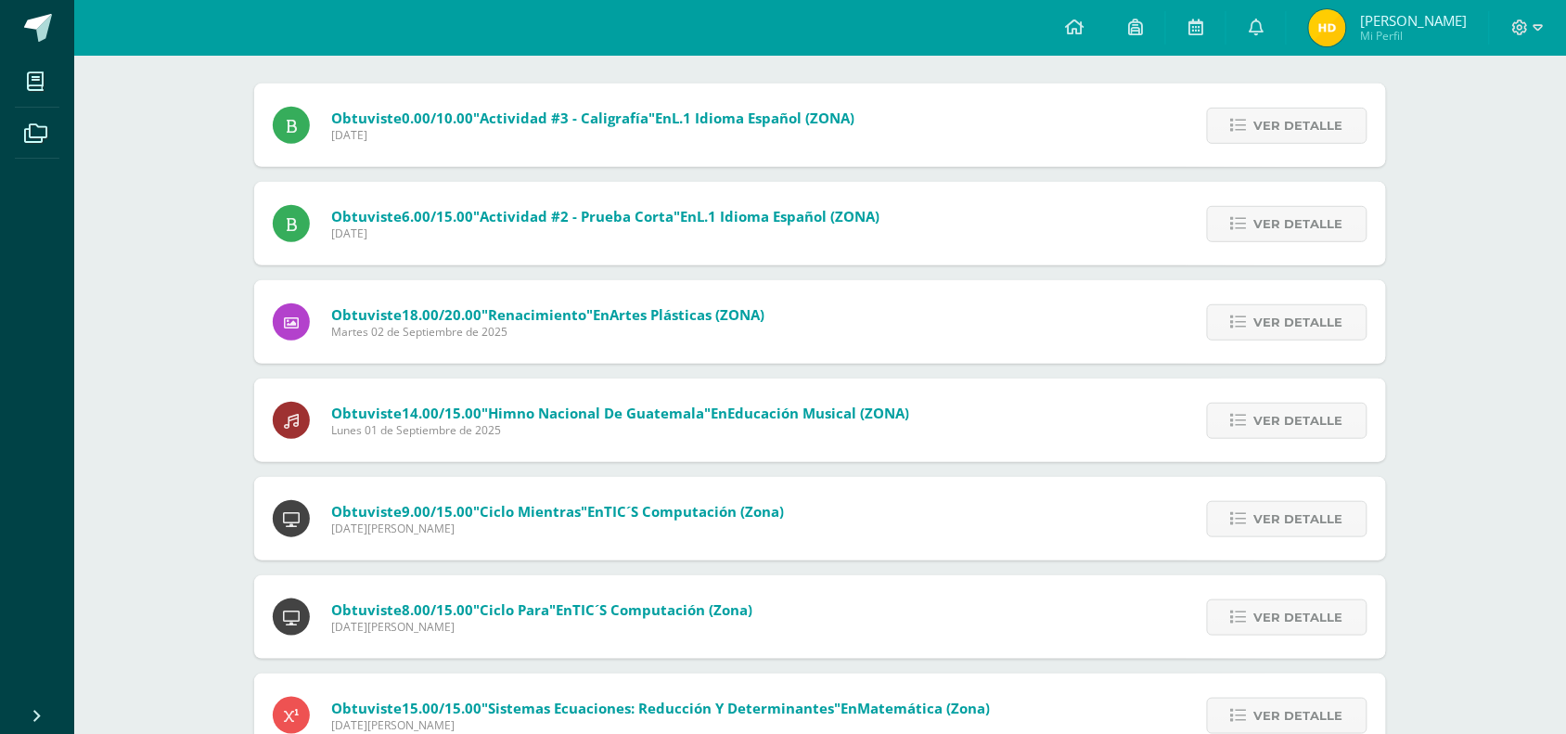
scroll to position [200, 0]
